Goal: Task Accomplishment & Management: Use online tool/utility

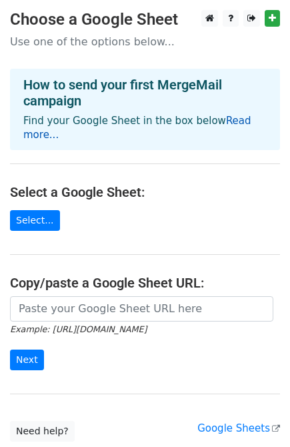
click at [223, 115] on link "Read more..." at bounding box center [137, 128] width 228 height 26
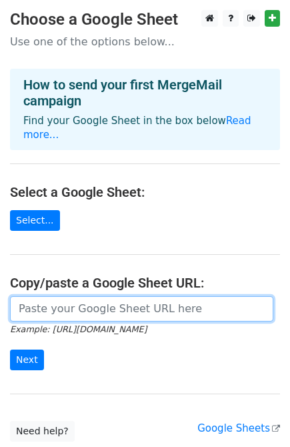
click at [39, 296] on input "url" at bounding box center [142, 308] width 264 height 25
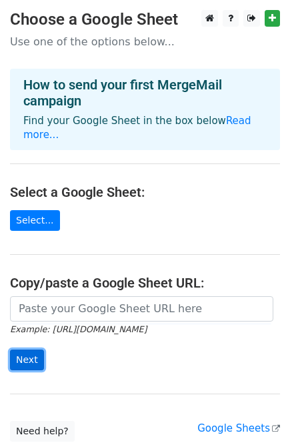
click at [31, 350] on input "Next" at bounding box center [27, 360] width 34 height 21
click at [24, 218] on main "Choose a Google Sheet Use one of the options below... How to send your first Me…" at bounding box center [145, 226] width 290 height 432
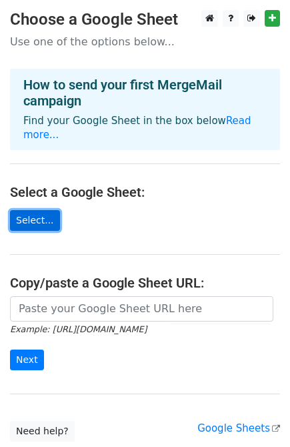
click at [24, 213] on link "Select..." at bounding box center [35, 220] width 50 height 21
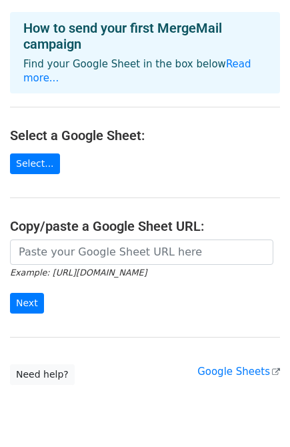
scroll to position [88, 0]
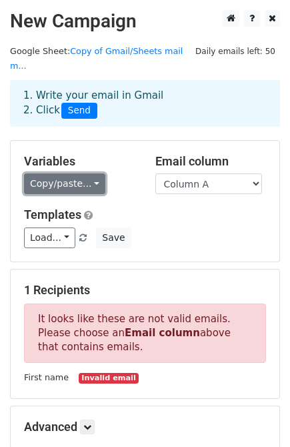
click at [62, 174] on link "Copy/paste..." at bounding box center [64, 184] width 81 height 21
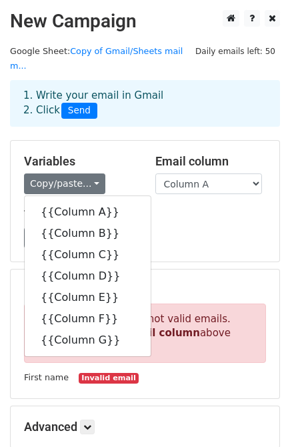
click at [172, 234] on div "Variables Copy/paste... {{Column A}} {{Column B}} {{Column C}} {{Column D}} {{C…" at bounding box center [145, 201] width 269 height 121
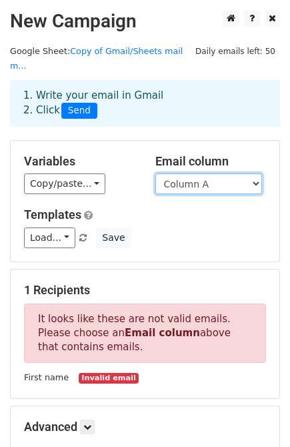
drag, startPoint x: 181, startPoint y: 162, endPoint x: 95, endPoint y: 254, distance: 126.1
click at [95, 254] on form "Variables Copy/paste... {{Column A}} {{Column B}} {{Column C}} {{Column D}} {{C…" at bounding box center [145, 317] width 270 height 354
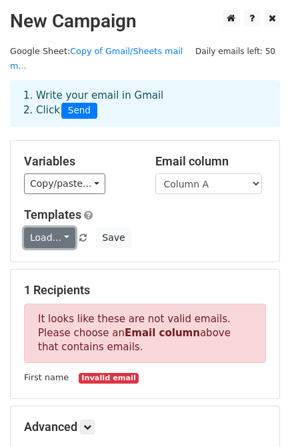
click at [47, 228] on link "Load..." at bounding box center [49, 238] width 51 height 21
click at [218, 228] on div "Load... No templates saved Save" at bounding box center [145, 238] width 262 height 21
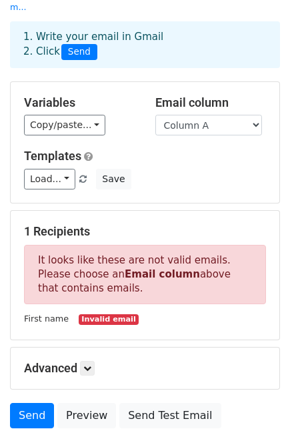
scroll to position [139, 0]
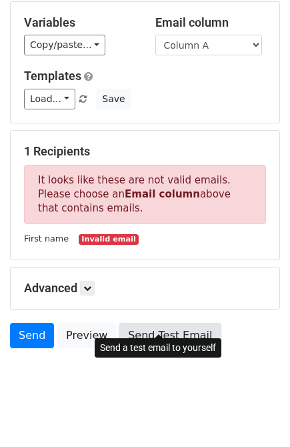
click at [151, 323] on link "Send Test Email" at bounding box center [169, 335] width 101 height 25
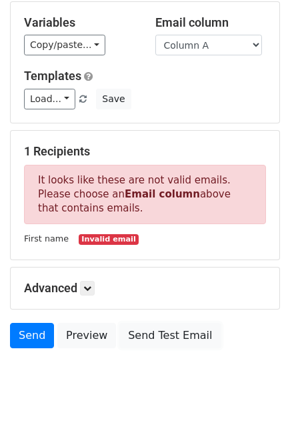
scroll to position [0, 0]
